Goal: Transaction & Acquisition: Purchase product/service

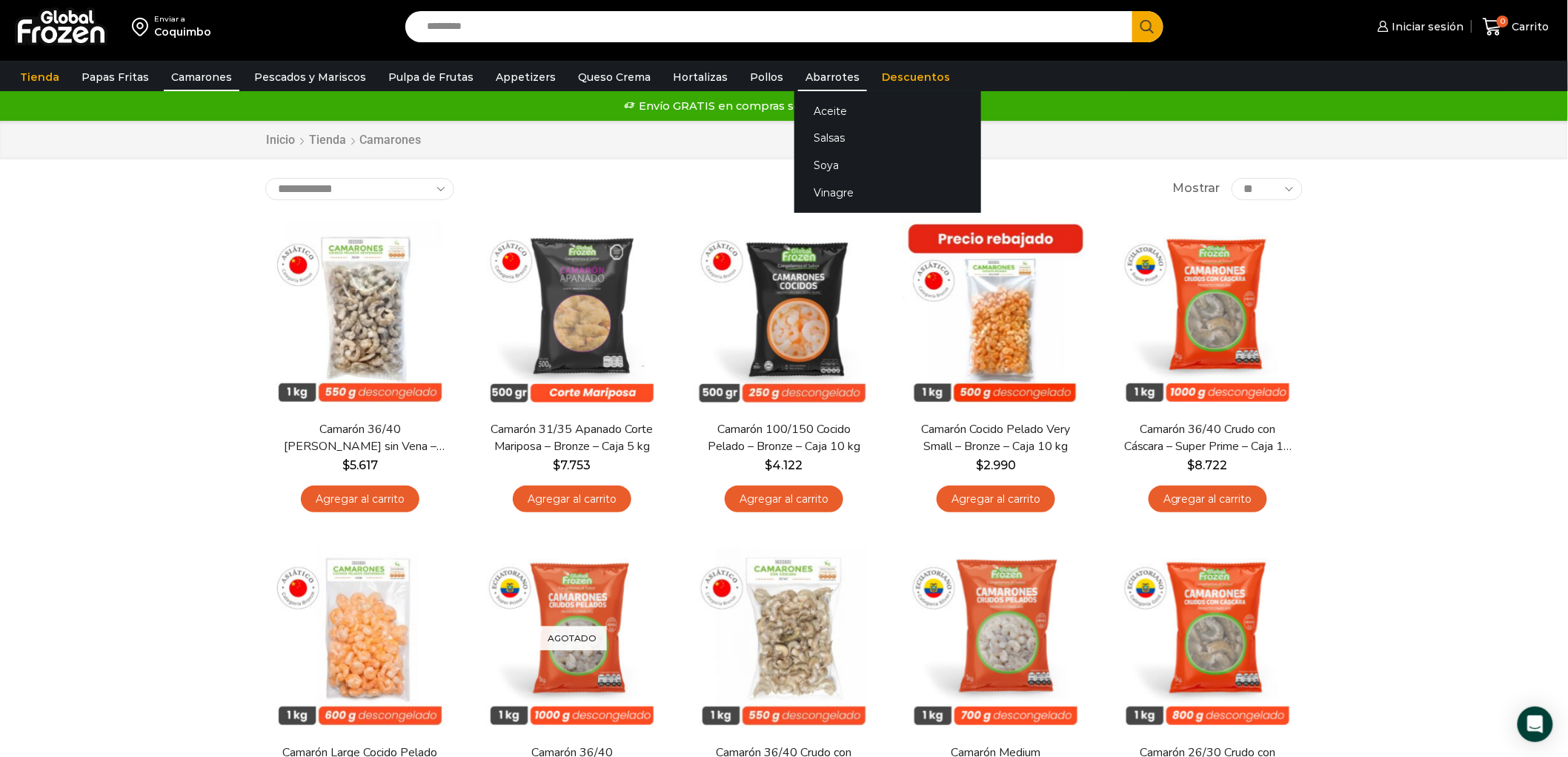
click at [798, 84] on link "Abarrotes" at bounding box center [833, 77] width 69 height 29
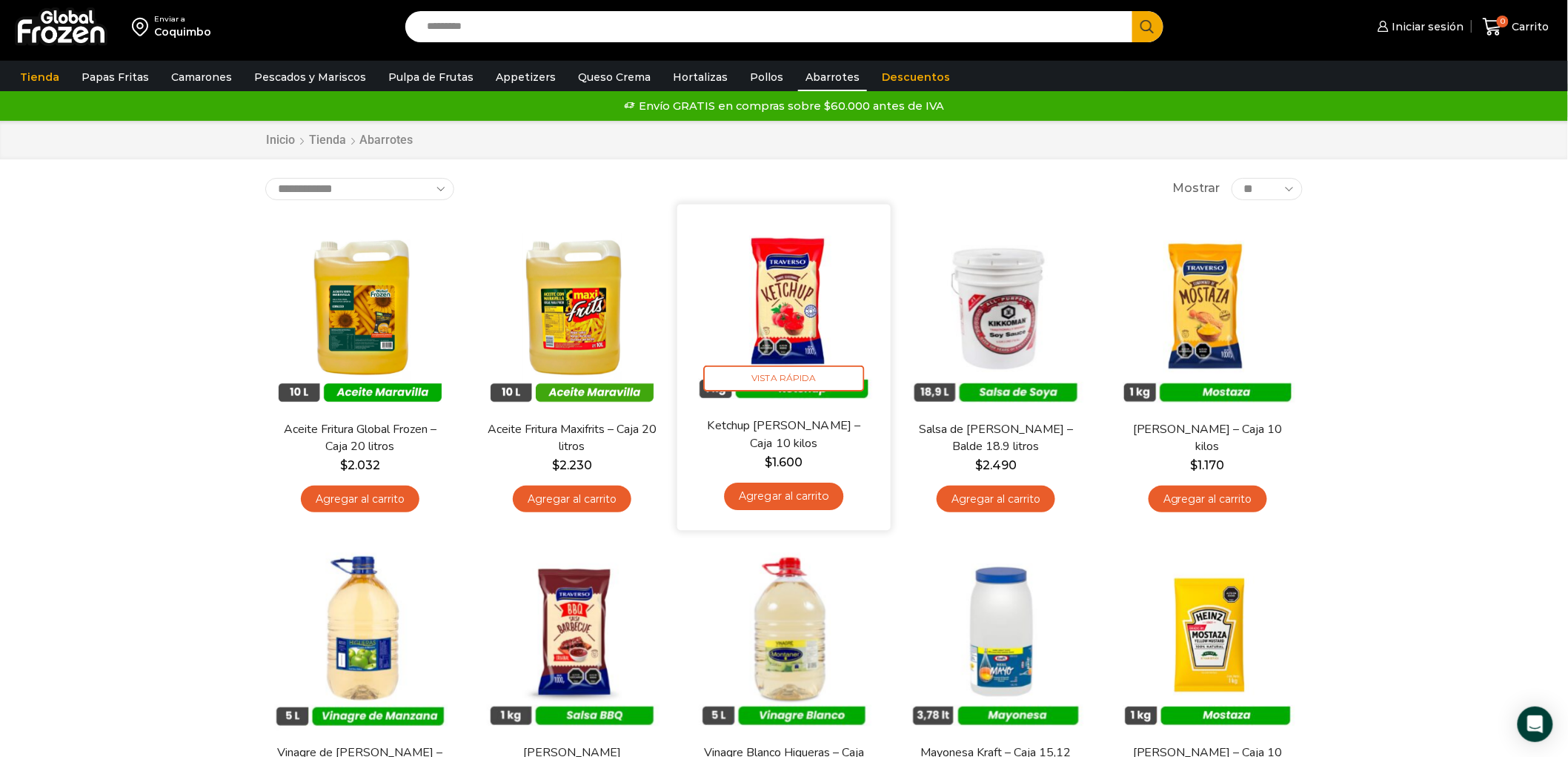
click at [787, 326] on img at bounding box center [784, 310] width 191 height 191
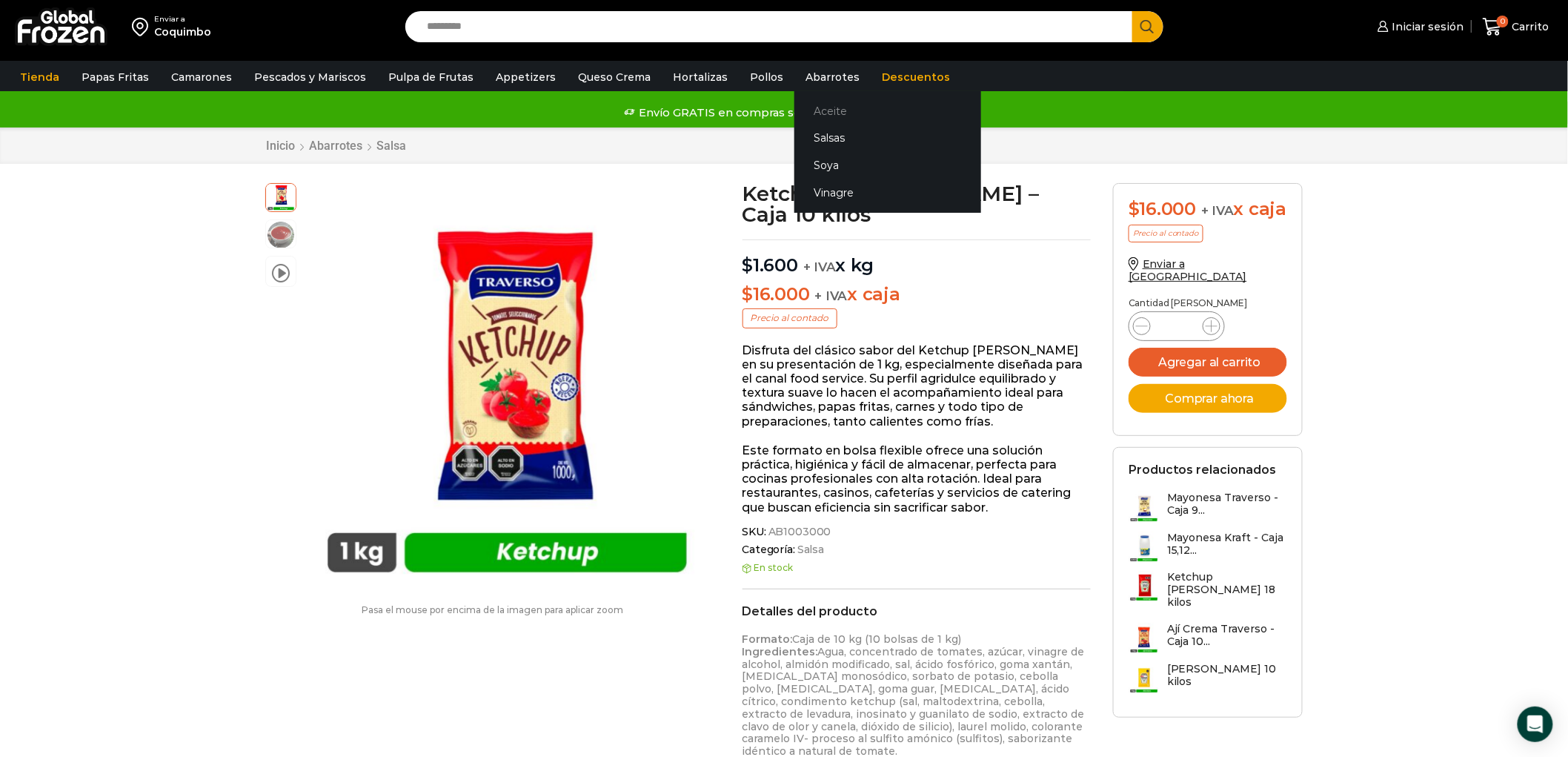
click at [809, 106] on link "Aceite" at bounding box center [887, 111] width 187 height 28
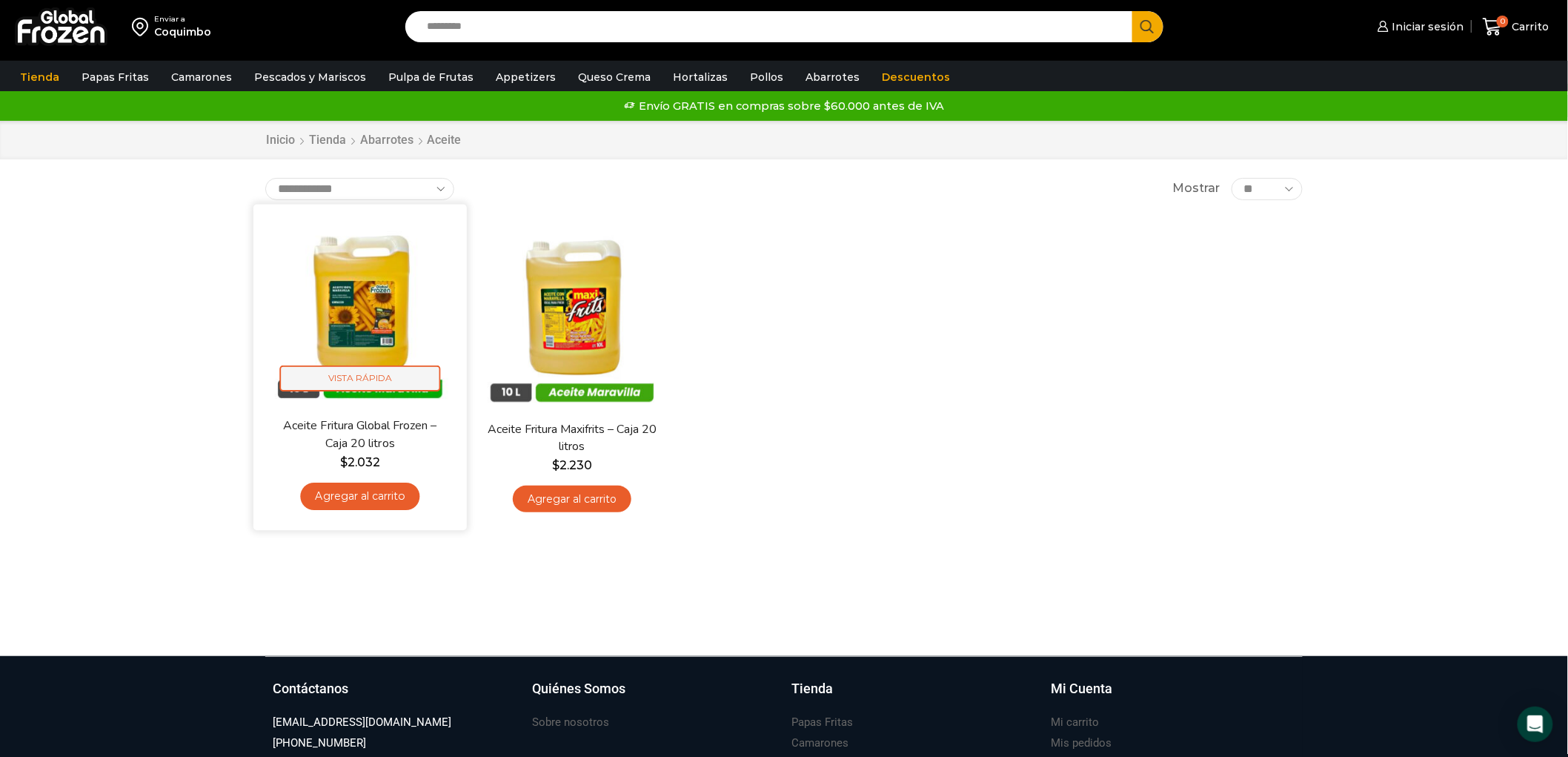
click at [352, 372] on span "Vista Rápida" at bounding box center [360, 378] width 161 height 26
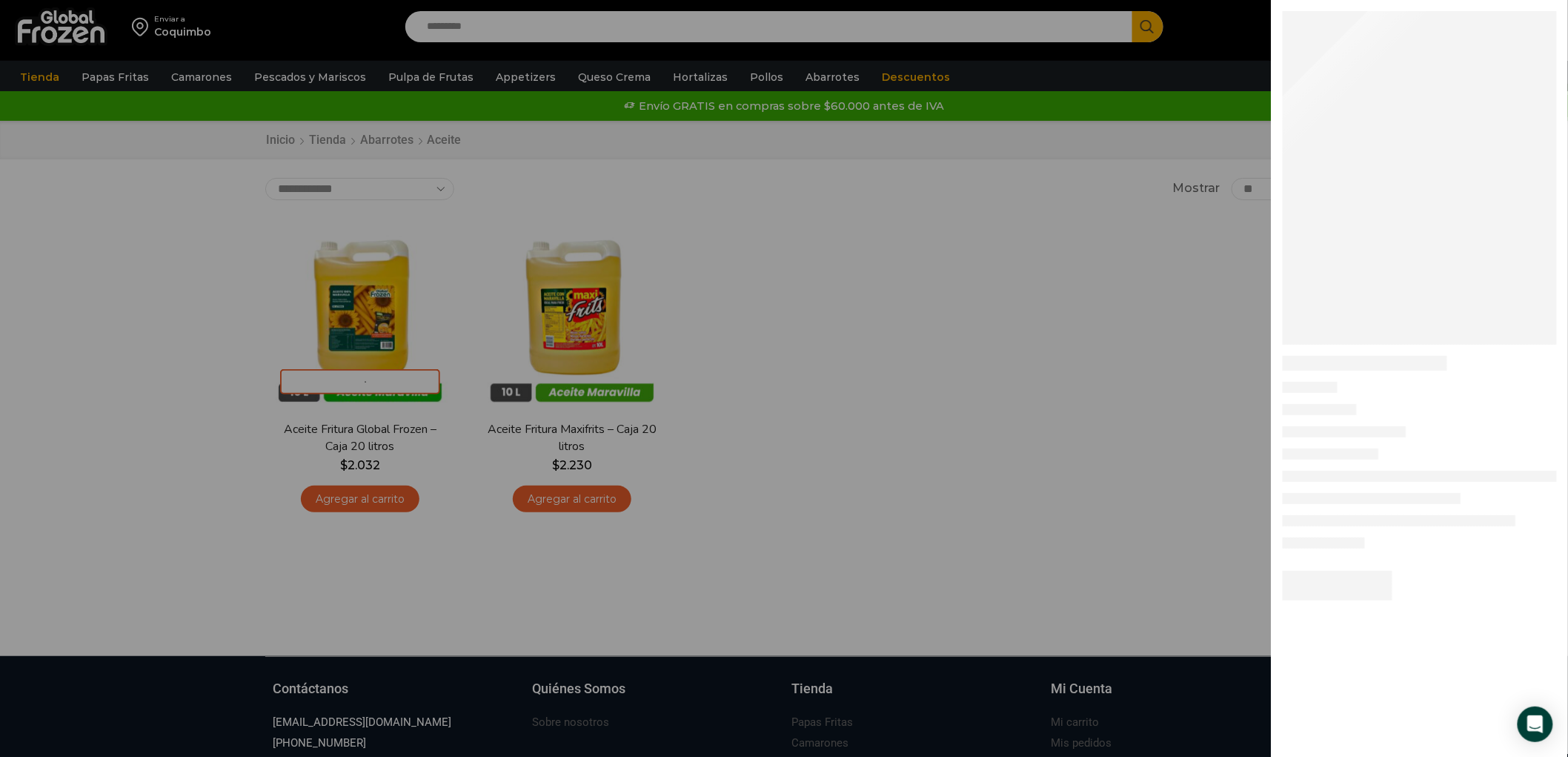
click at [1067, 0] on div at bounding box center [784, 0] width 1568 height 0
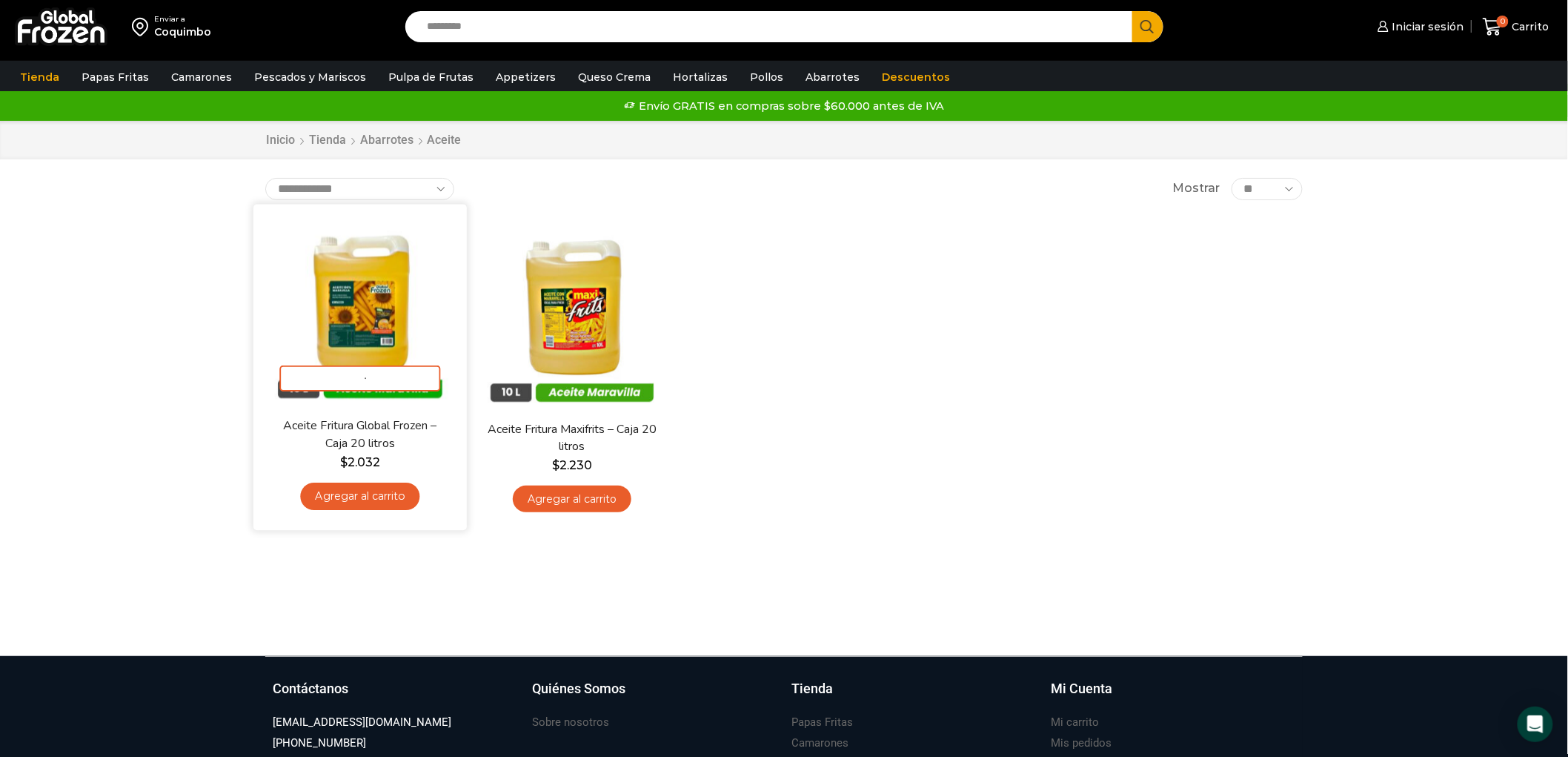
click at [383, 307] on img at bounding box center [359, 310] width 191 height 191
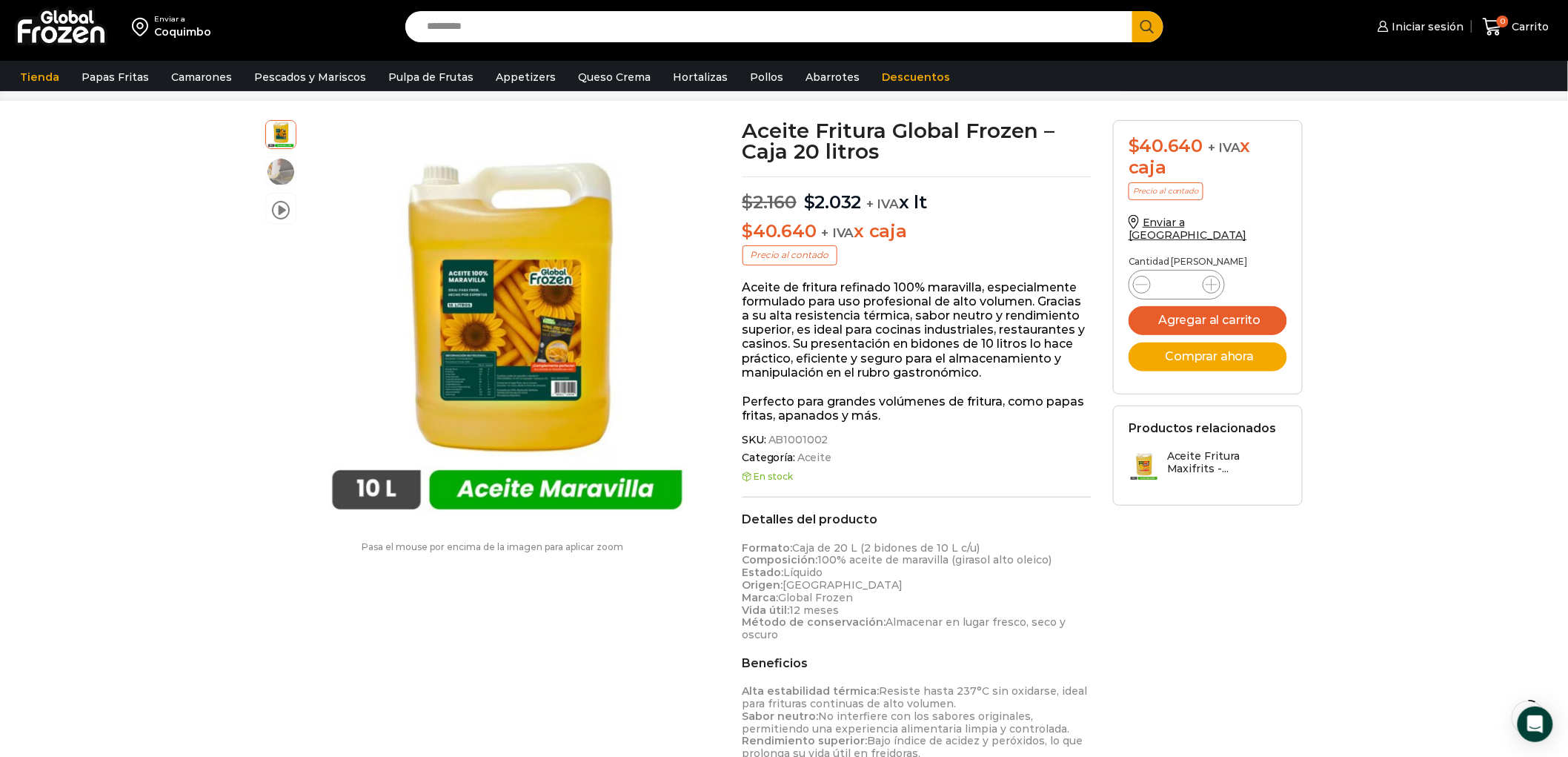
scroll to position [83, 0]
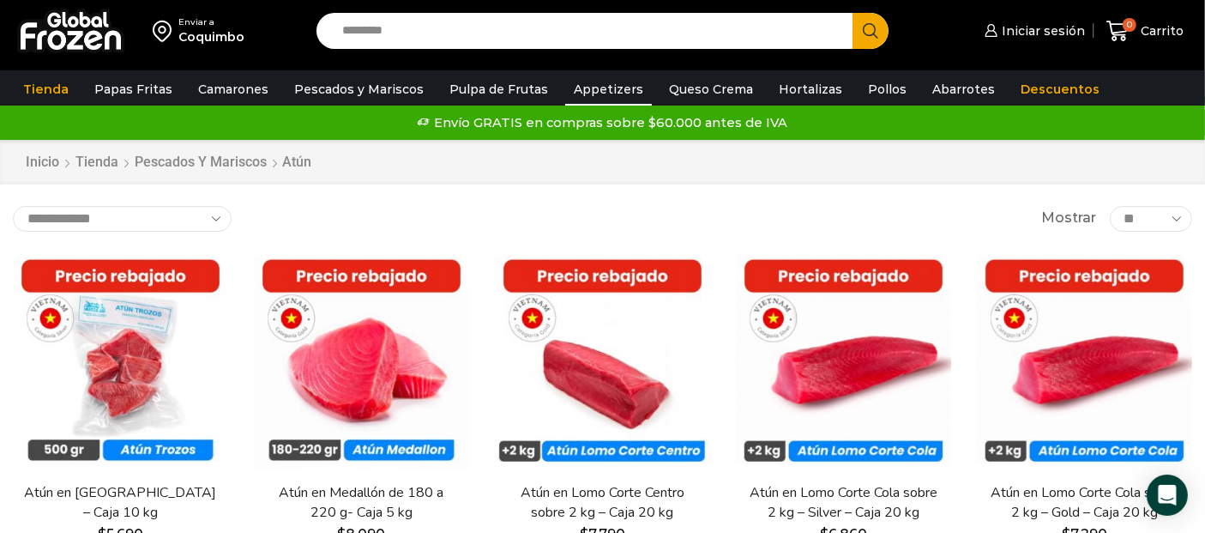
click at [570, 99] on link "Appetizers" at bounding box center [608, 89] width 87 height 33
